Goal: Task Accomplishment & Management: Manage account settings

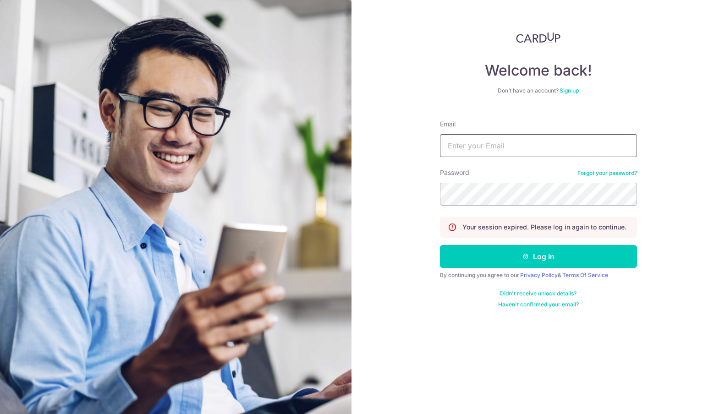
click at [497, 149] on input "Email" at bounding box center [538, 145] width 197 height 23
type input "[EMAIL_ADDRESS][DOMAIN_NAME]"
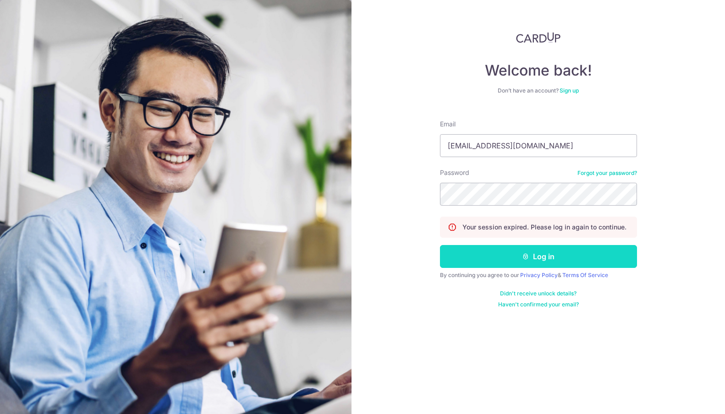
click at [531, 261] on button "Log in" at bounding box center [538, 256] width 197 height 23
